Goal: Task Accomplishment & Management: Manage account settings

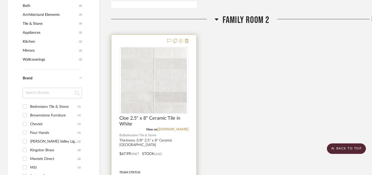
scroll to position [355, 0]
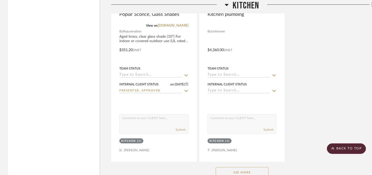
scroll to position [1344, 0]
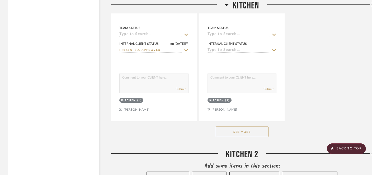
click at [240, 132] on button "See More" at bounding box center [242, 132] width 53 height 11
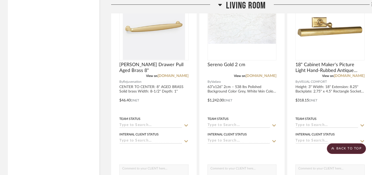
scroll to position [2525, 0]
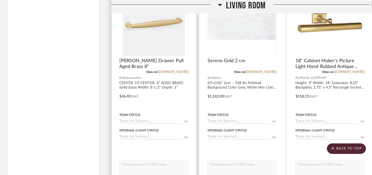
click at [161, 135] on input at bounding box center [150, 137] width 63 height 5
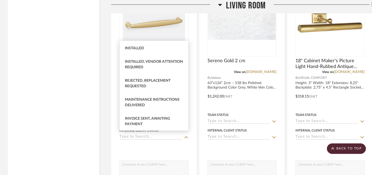
scroll to position [174, 0]
click at [155, 89] on div "Rejected, Replacement Requested" at bounding box center [154, 83] width 69 height 19
type input "[DATE]"
type input "Rejected, Replacement Requested"
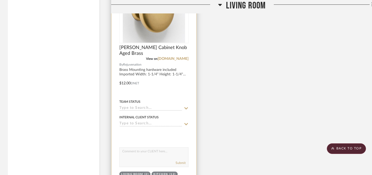
scroll to position [2780, 0]
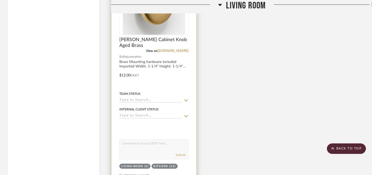
click at [154, 114] on input at bounding box center [150, 116] width 63 height 5
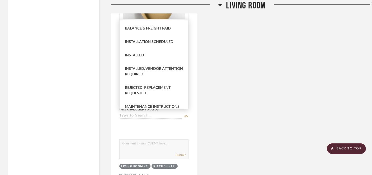
scroll to position [156, 0]
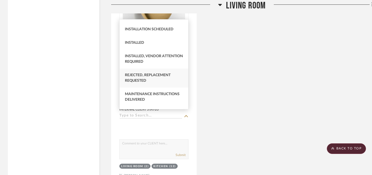
click at [156, 84] on div "Rejected, Replacement Requested" at bounding box center [154, 78] width 69 height 19
type input "[DATE]"
type input "Rejected, Replacement Requested"
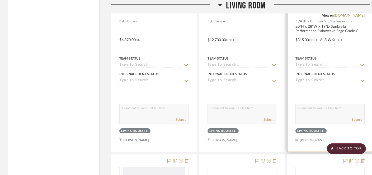
scroll to position [2352, 0]
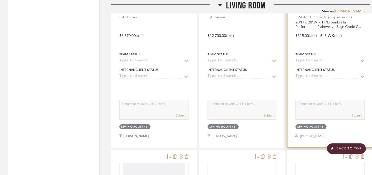
click at [309, 75] on input at bounding box center [326, 76] width 63 height 5
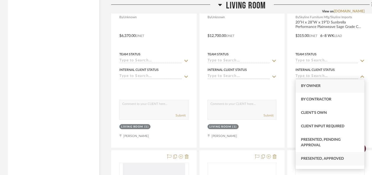
click at [309, 160] on span "Presented, Approved" at bounding box center [322, 159] width 43 height 4
type input "[DATE]"
type input "Presented, Approved"
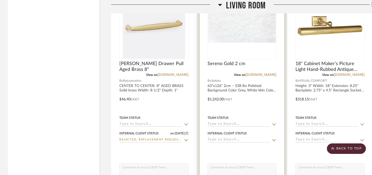
scroll to position [2528, 0]
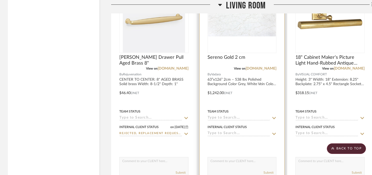
click at [245, 132] on input at bounding box center [238, 133] width 63 height 5
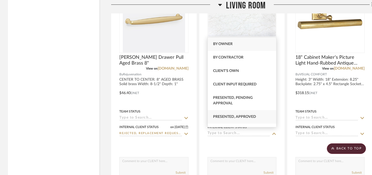
click at [245, 114] on div "Presented, Approved" at bounding box center [242, 116] width 69 height 13
type input "[DATE]"
type input "Presented, Approved"
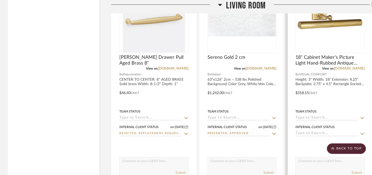
click at [303, 132] on input at bounding box center [326, 133] width 63 height 5
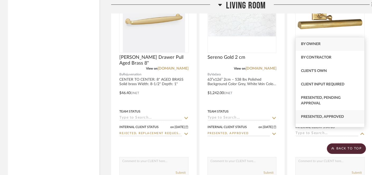
click at [308, 116] on span "Presented, Approved" at bounding box center [322, 117] width 43 height 4
type input "[DATE]"
type input "Presented, Approved"
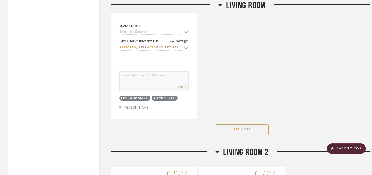
scroll to position [2849, 0]
click at [253, 124] on button "See More" at bounding box center [242, 129] width 53 height 11
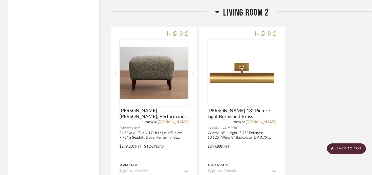
scroll to position [2989, 0]
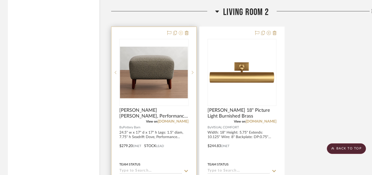
click at [182, 31] on icon at bounding box center [181, 33] width 4 height 4
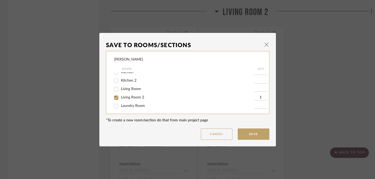
scroll to position [61, 0]
click at [115, 77] on input "Living Room 2" at bounding box center [116, 74] width 8 height 8
checkbox input "false"
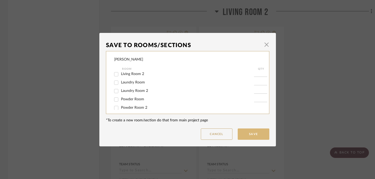
click at [251, 135] on button "Save" at bounding box center [254, 134] width 32 height 11
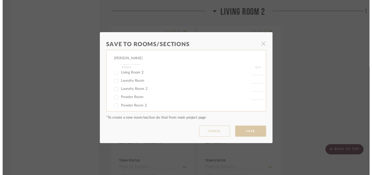
scroll to position [2989, 0]
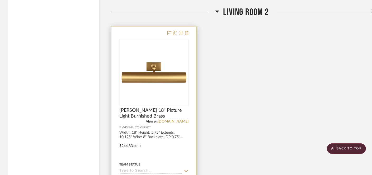
click at [181, 31] on icon at bounding box center [181, 33] width 4 height 4
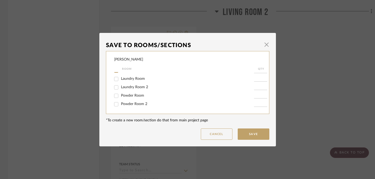
scroll to position [49, 0]
click at [136, 87] on span "Living Room 2" at bounding box center [132, 86] width 23 height 4
click at [121, 87] on input "Living Room 2" at bounding box center [116, 86] width 8 height 8
checkbox input "false"
click at [248, 135] on button "Save" at bounding box center [254, 134] width 32 height 11
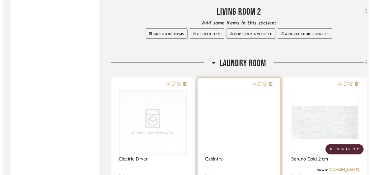
scroll to position [2989, 0]
